Goal: Information Seeking & Learning: Compare options

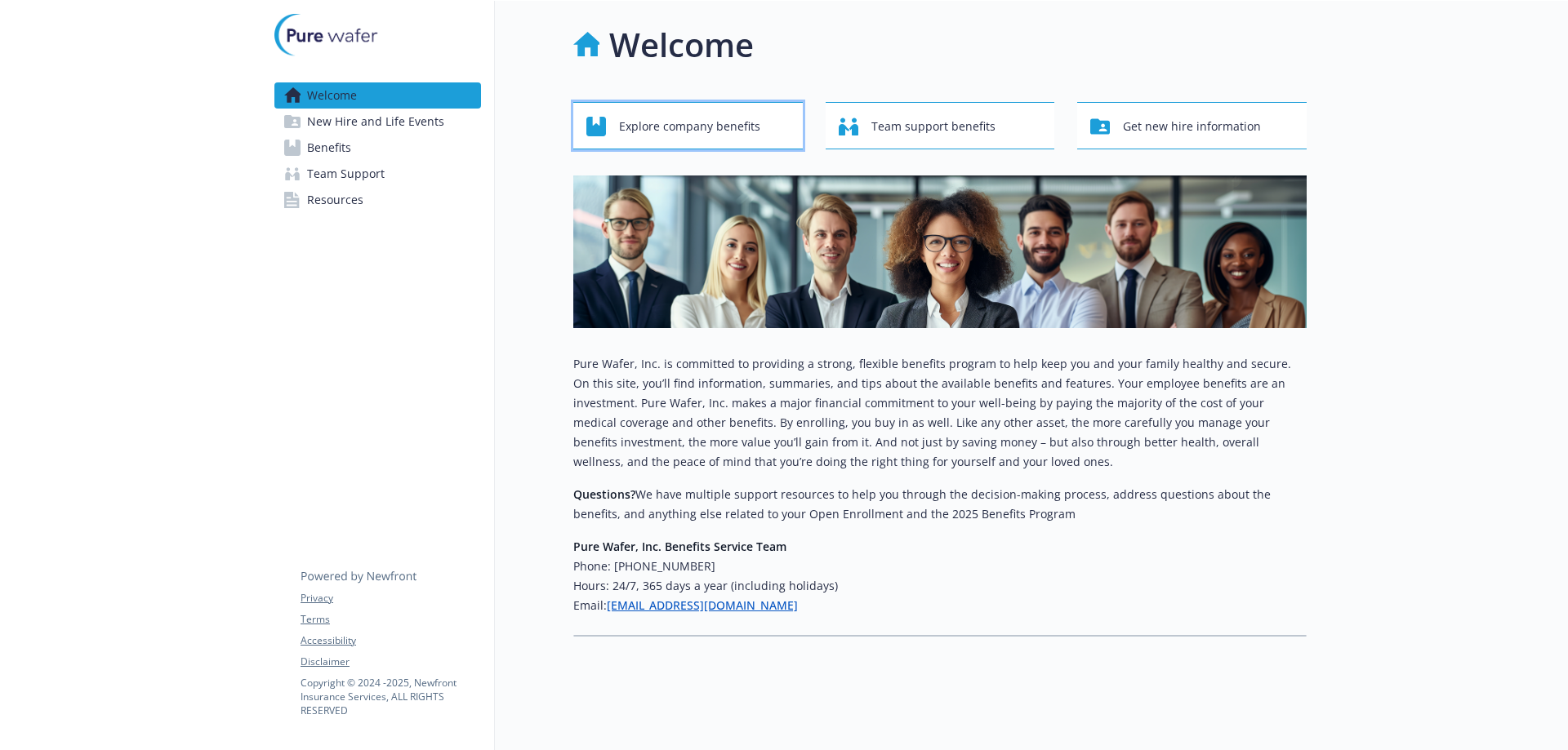
click at [682, 135] on span "Explore company benefits" at bounding box center [689, 126] width 141 height 31
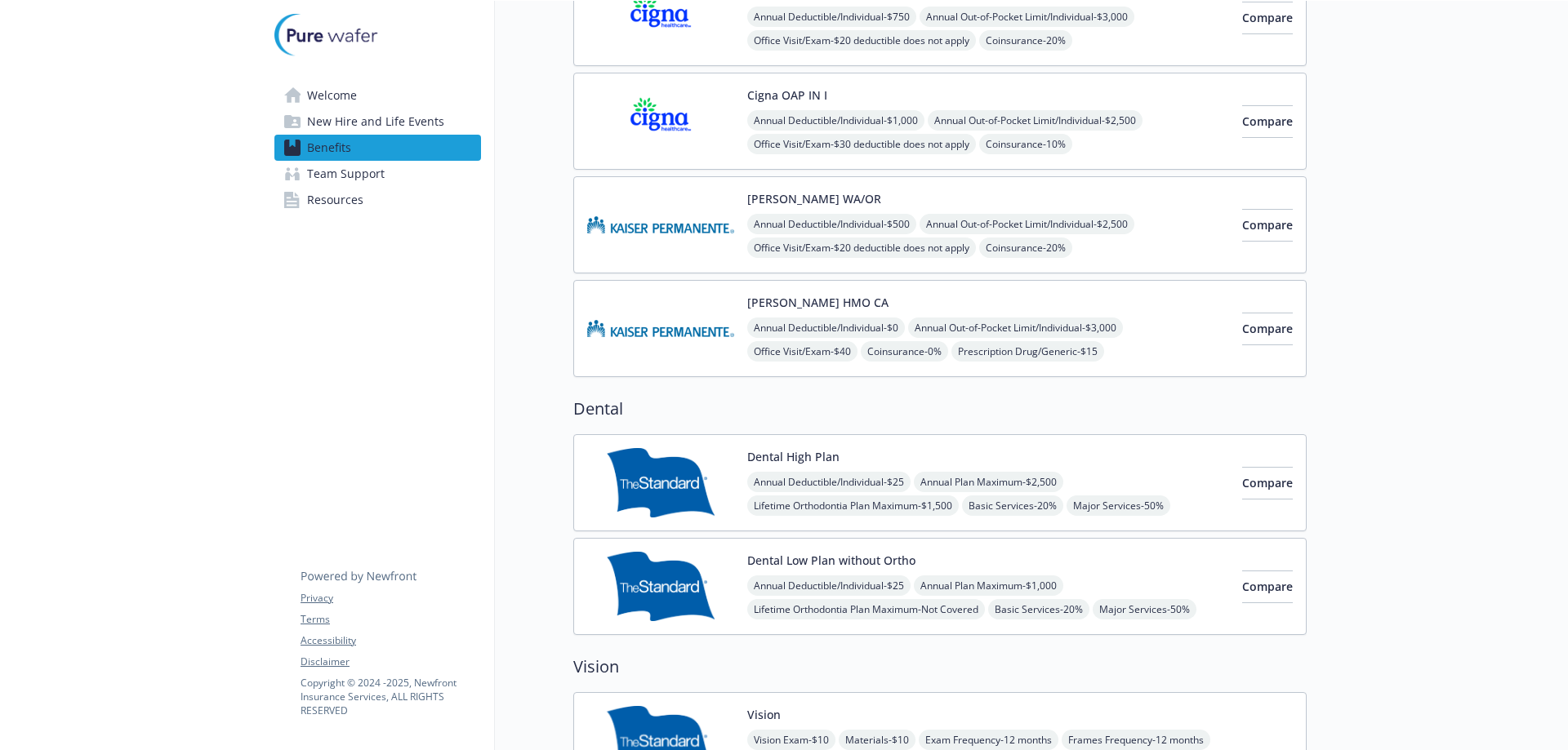
scroll to position [490, 0]
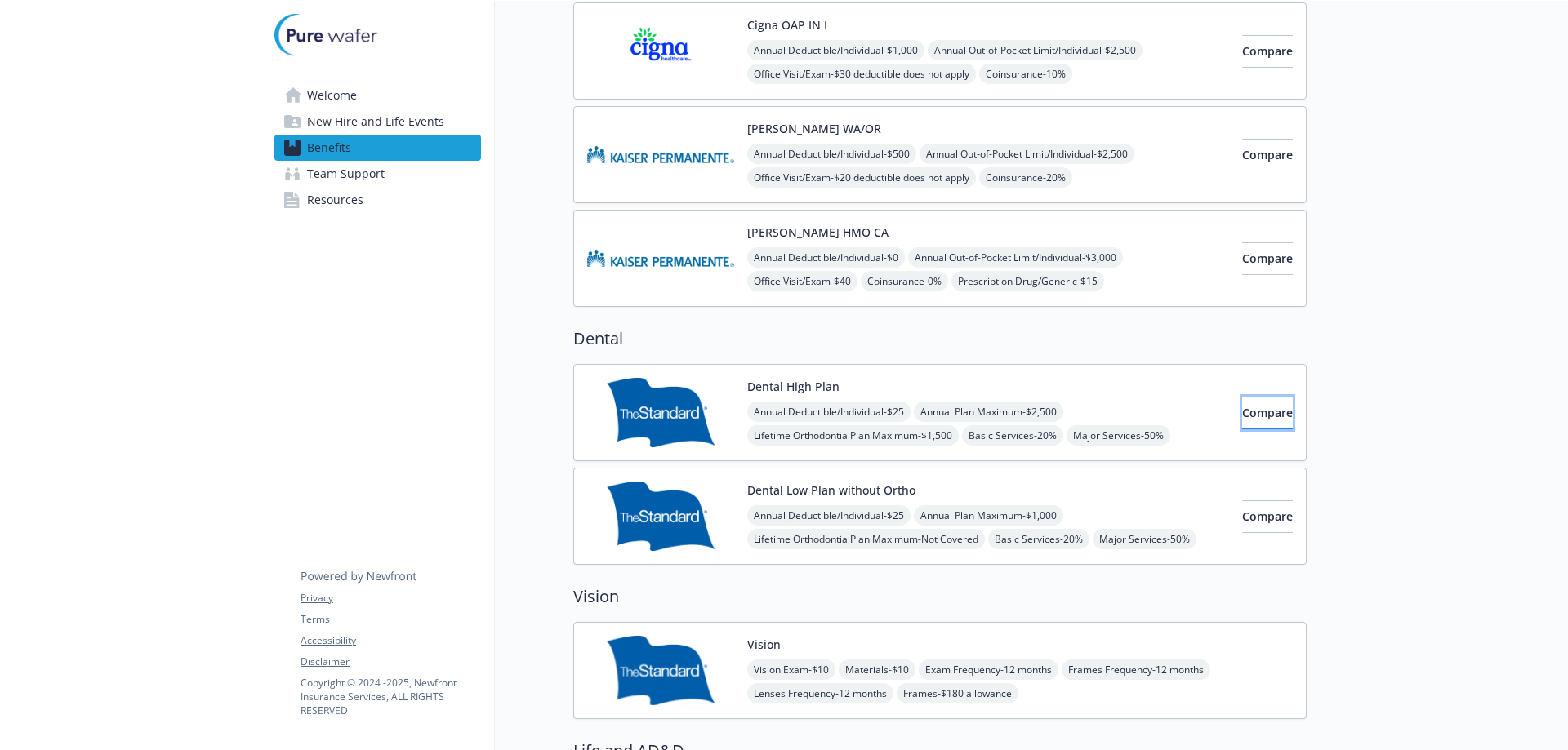
click at [1242, 415] on span "Compare" at bounding box center [1266, 412] width 50 height 16
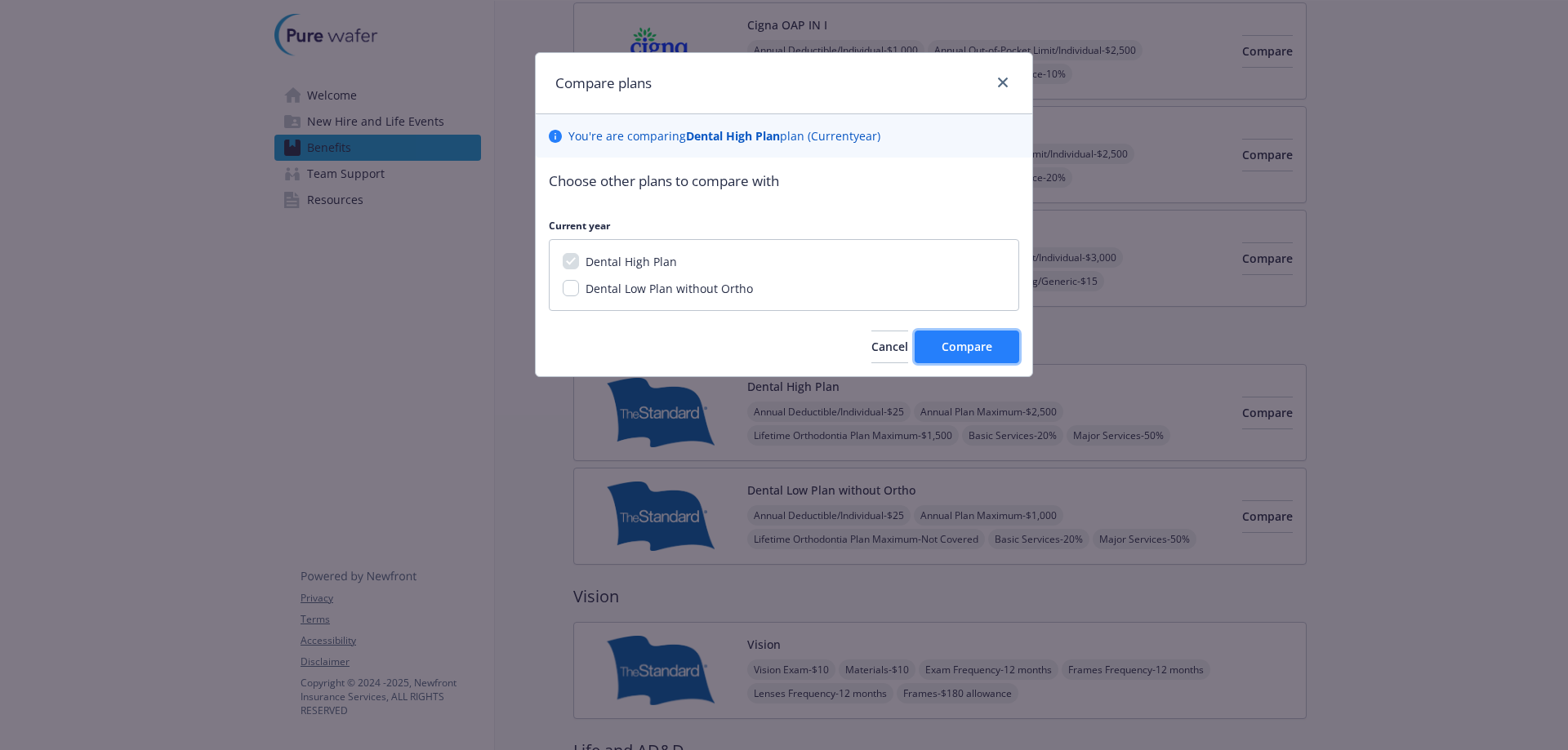
click at [990, 356] on button "Compare" at bounding box center [967, 347] width 105 height 33
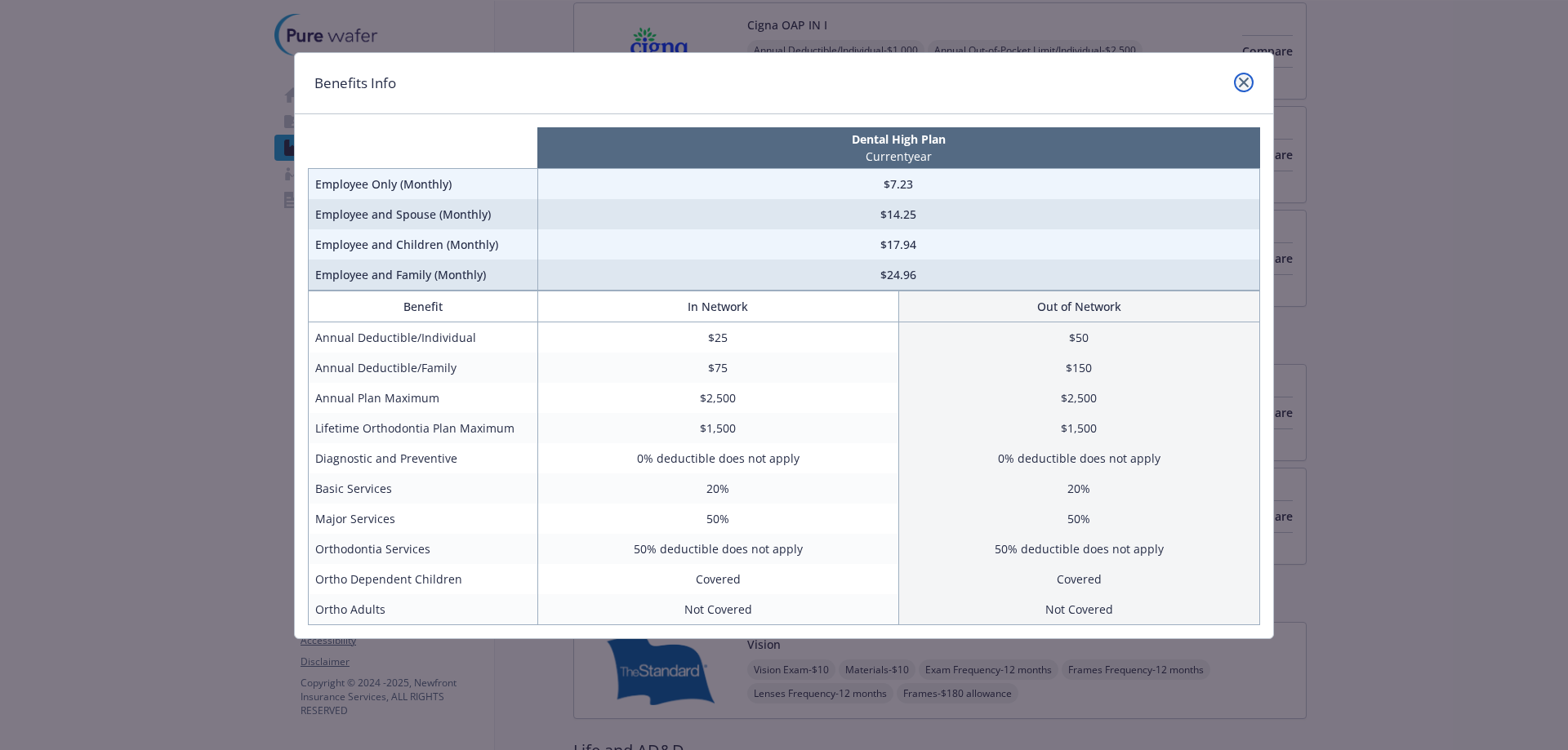
click at [1243, 83] on icon "close" at bounding box center [1243, 83] width 10 height 10
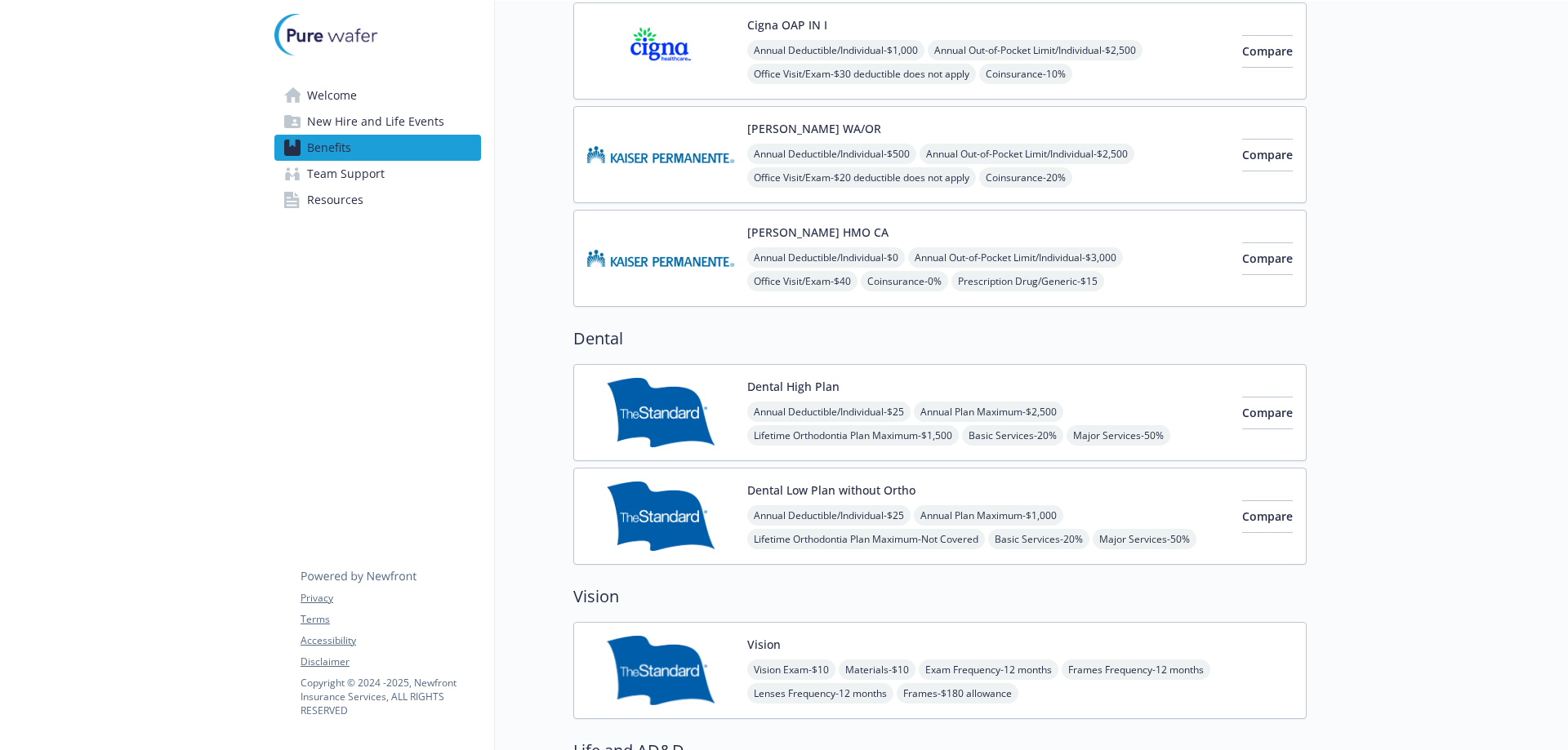
click at [340, 196] on span "Resources" at bounding box center [335, 200] width 56 height 26
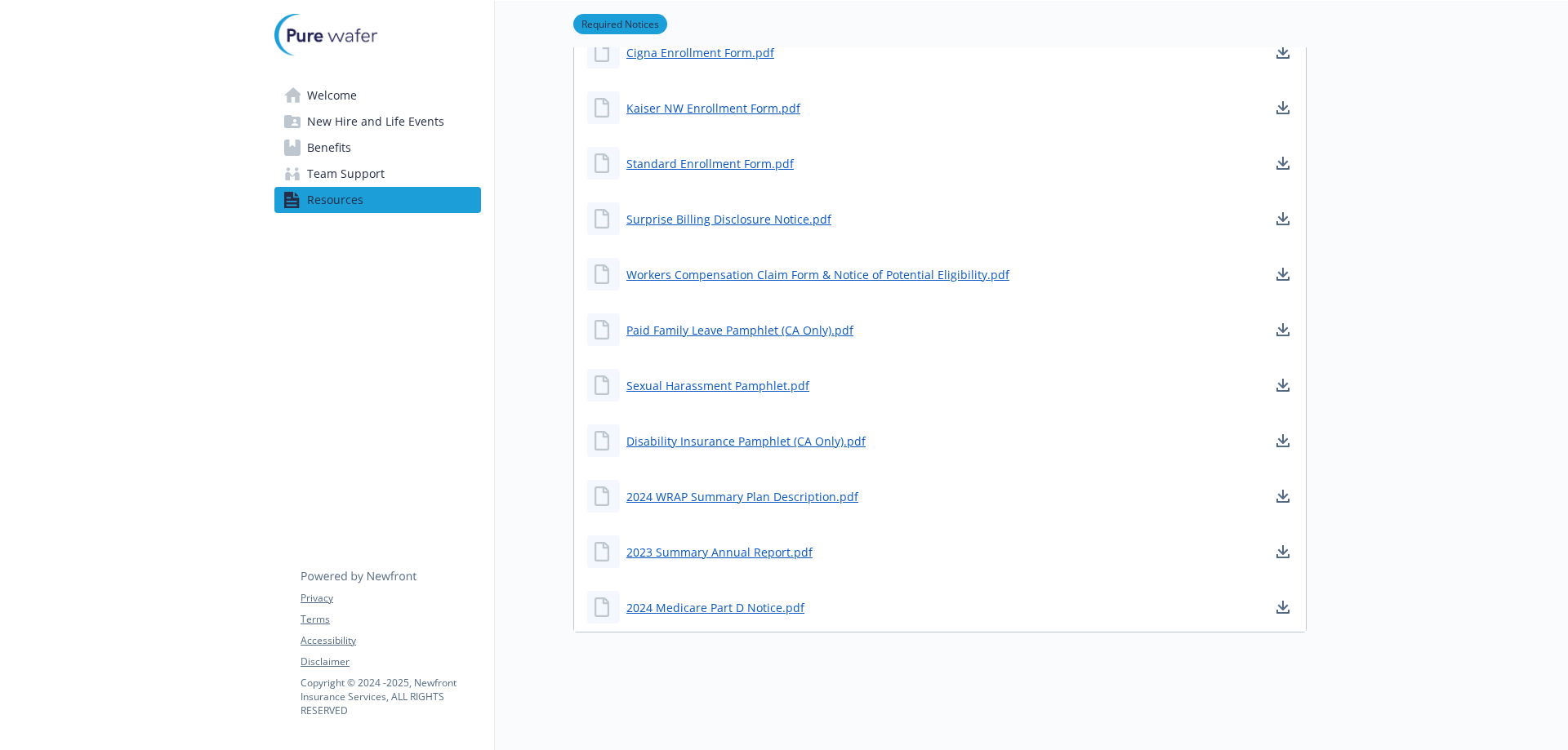
scroll to position [178, 0]
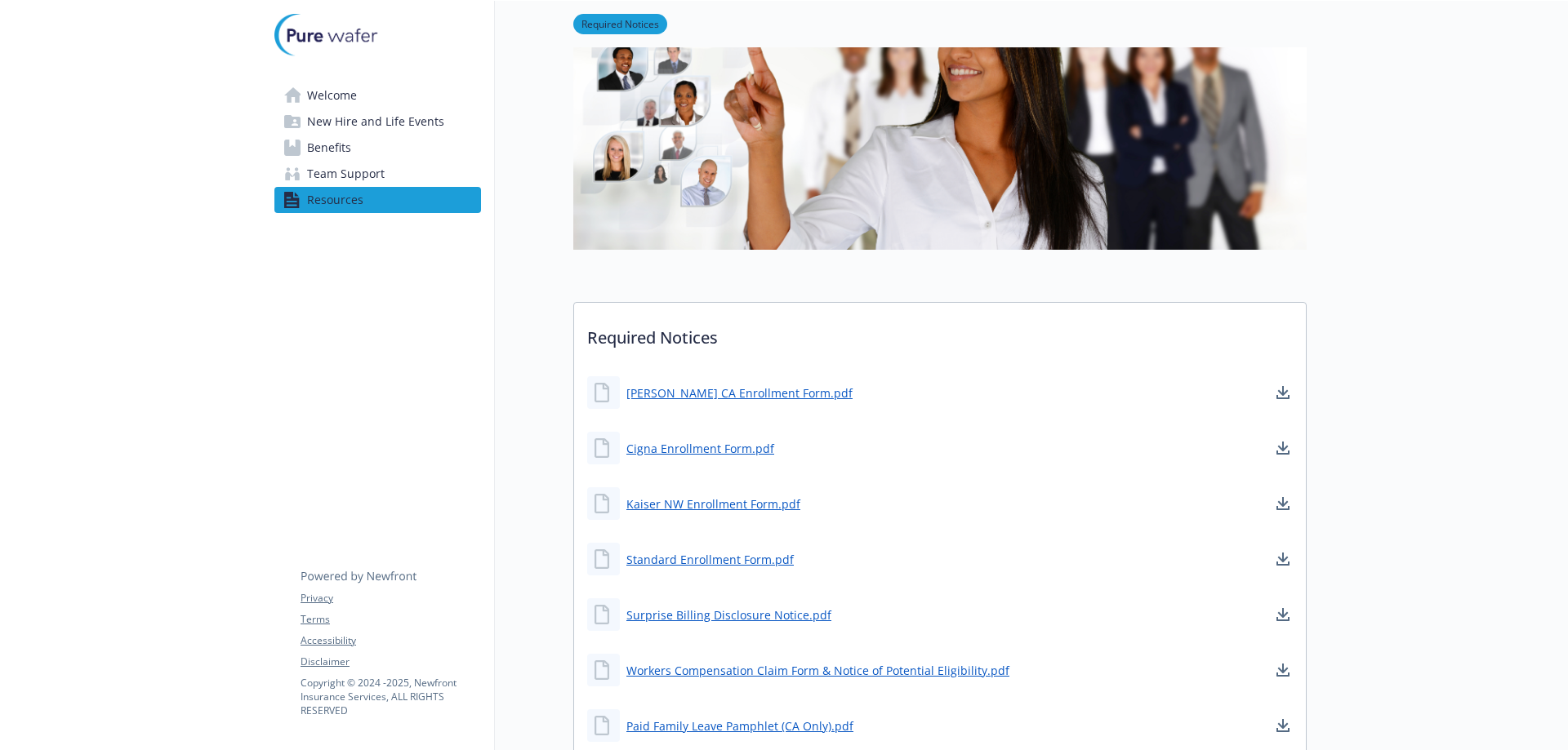
click at [334, 151] on span "Benefits" at bounding box center [329, 148] width 44 height 26
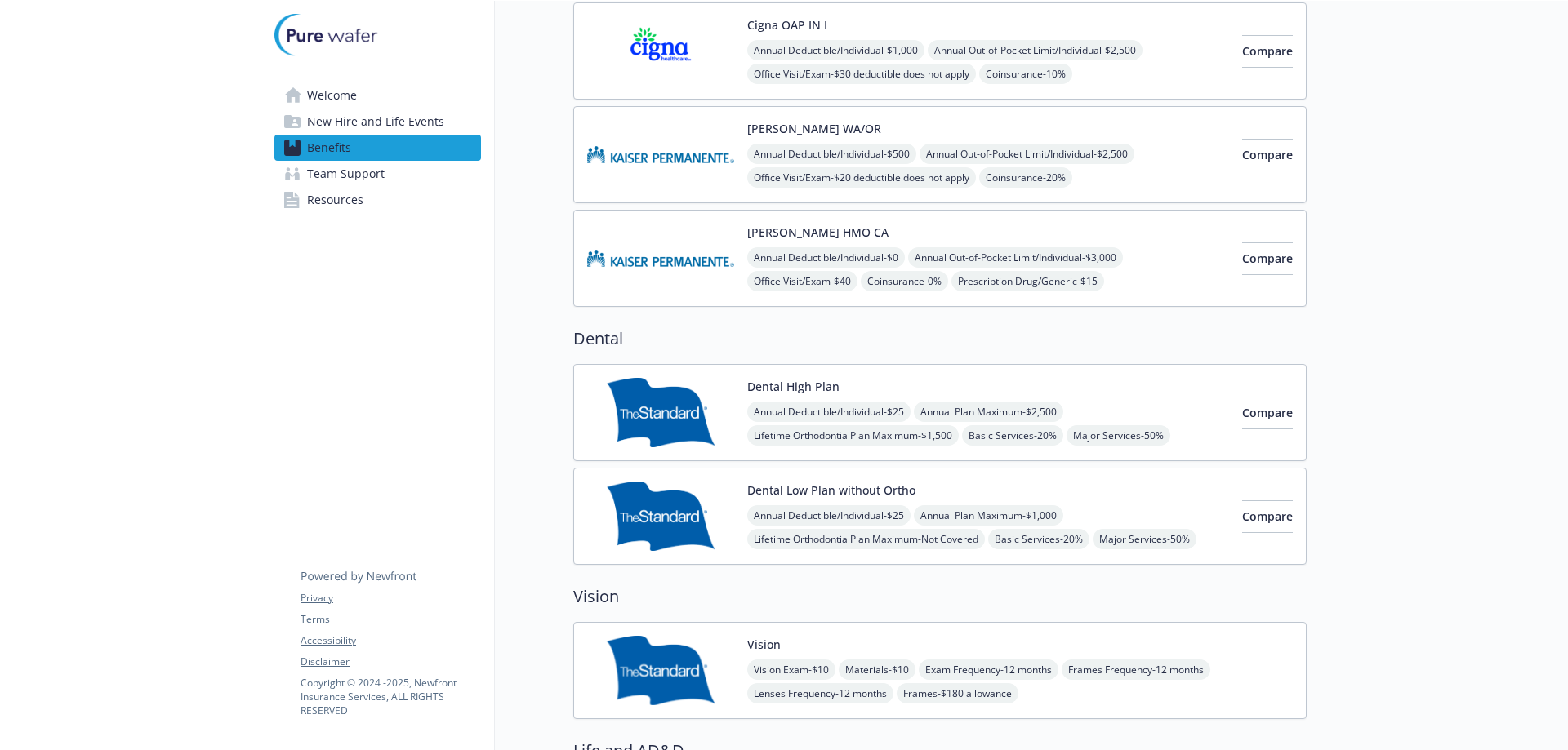
scroll to position [506, 0]
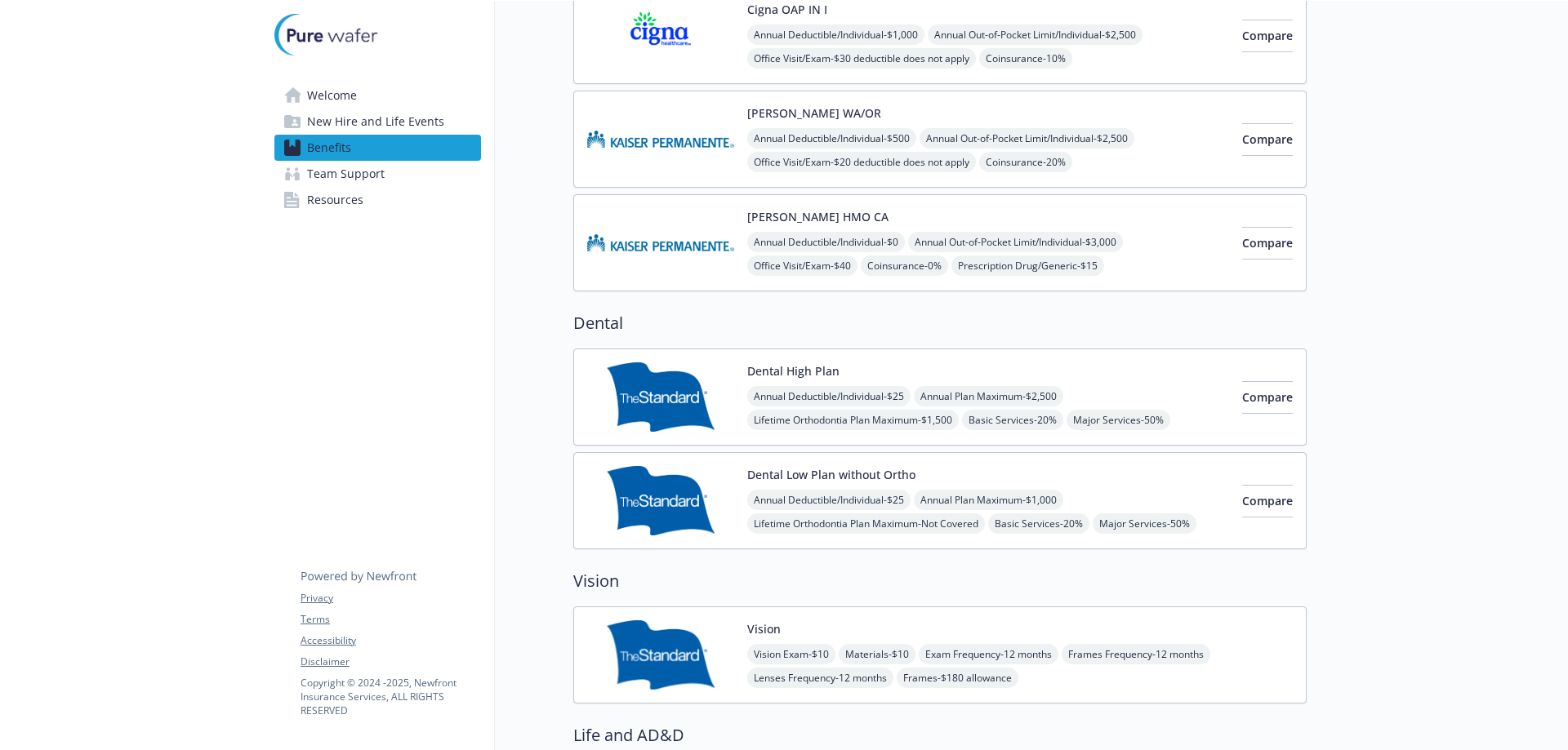
click at [655, 401] on img at bounding box center [661, 397] width 147 height 69
